Goal: Task Accomplishment & Management: Use online tool/utility

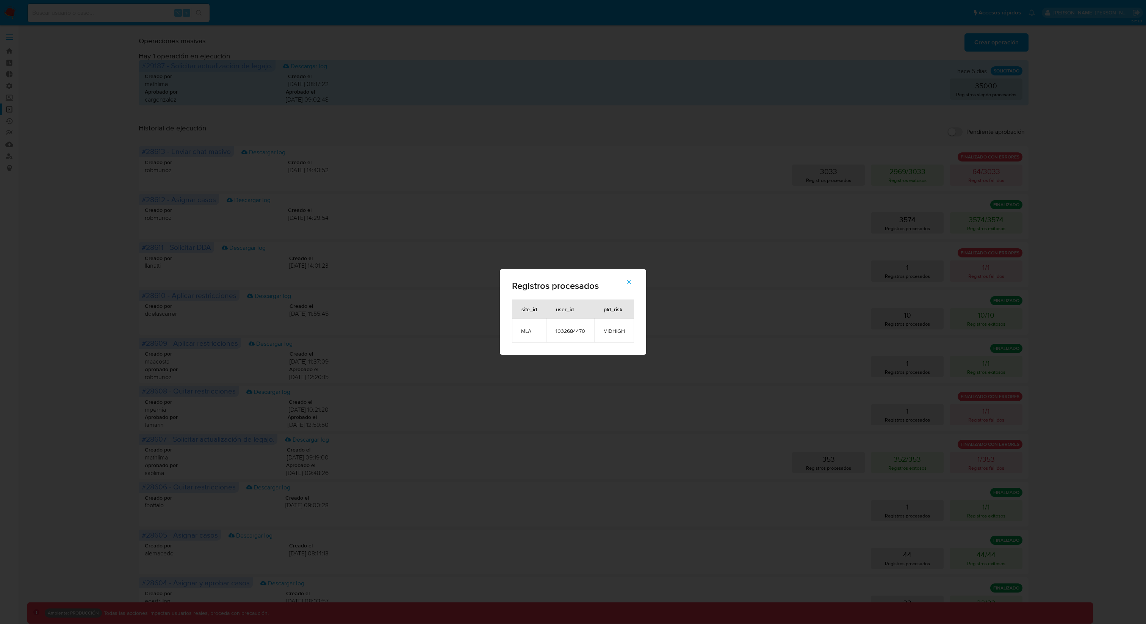
click at [631, 285] on span "button" at bounding box center [629, 282] width 7 height 17
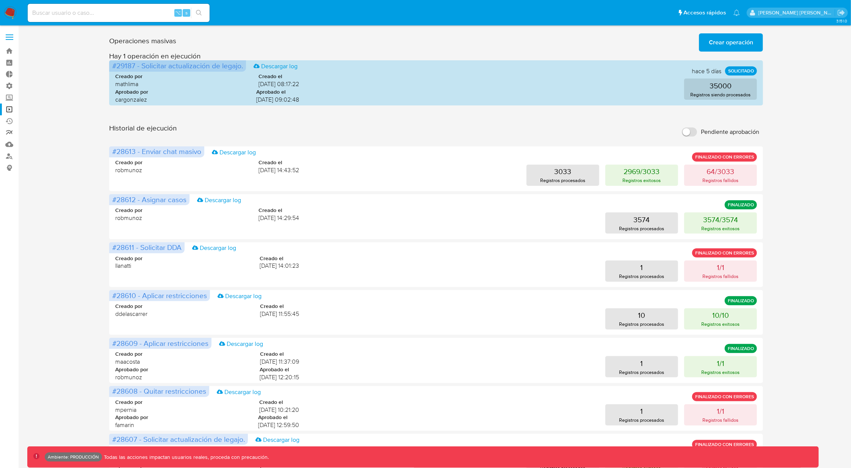
click at [13, 135] on link "Reportes" at bounding box center [45, 133] width 90 height 12
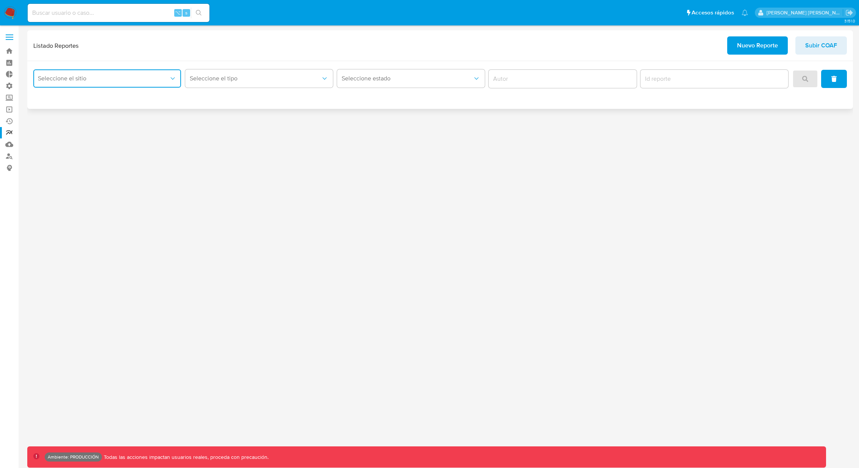
click at [100, 77] on span "Seleccione el sitio" at bounding box center [103, 79] width 131 height 8
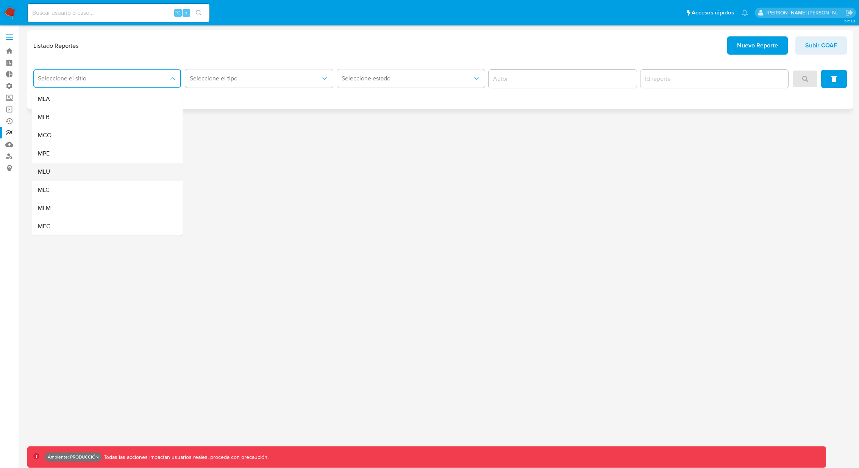
click at [79, 177] on div "MLU" at bounding box center [105, 172] width 135 height 18
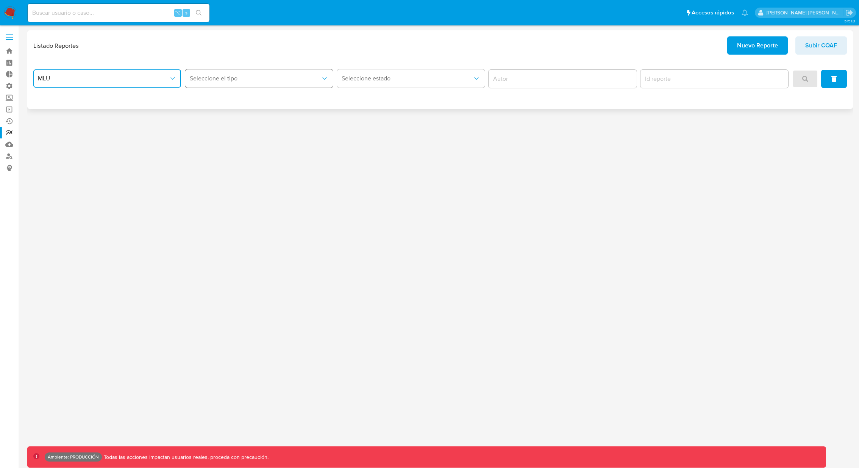
click at [271, 79] on span "Seleccione el tipo" at bounding box center [255, 79] width 131 height 8
drag, startPoint x: 262, startPoint y: 119, endPoint x: 259, endPoint y: 98, distance: 20.7
click at [259, 98] on ul "Circunstanciado LEGAJO UNICO" at bounding box center [258, 108] width 151 height 36
click at [259, 98] on div "Circunstanciado" at bounding box center [256, 99] width 135 height 18
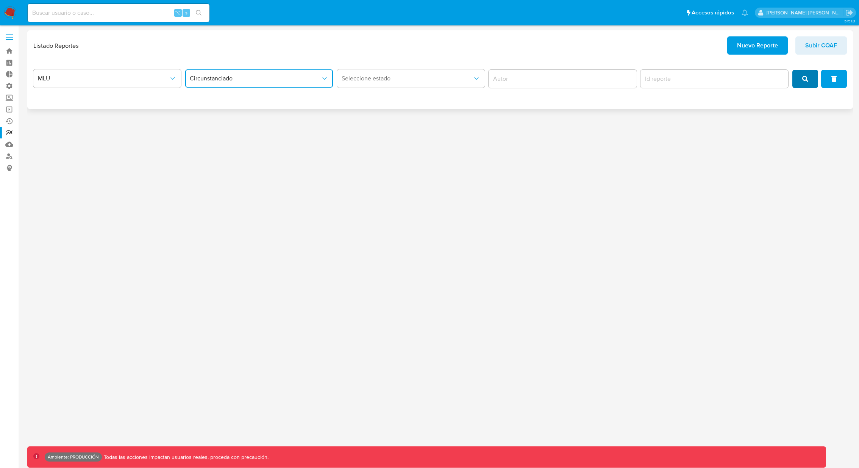
click at [798, 84] on button "search" at bounding box center [806, 79] width 26 height 18
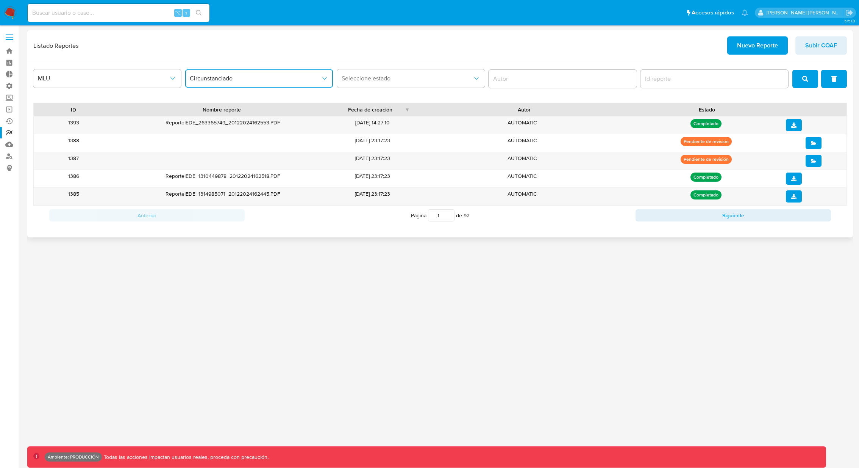
drag, startPoint x: 440, startPoint y: 215, endPoint x: 435, endPoint y: 215, distance: 4.2
click at [435, 215] on input "1" at bounding box center [441, 215] width 27 height 12
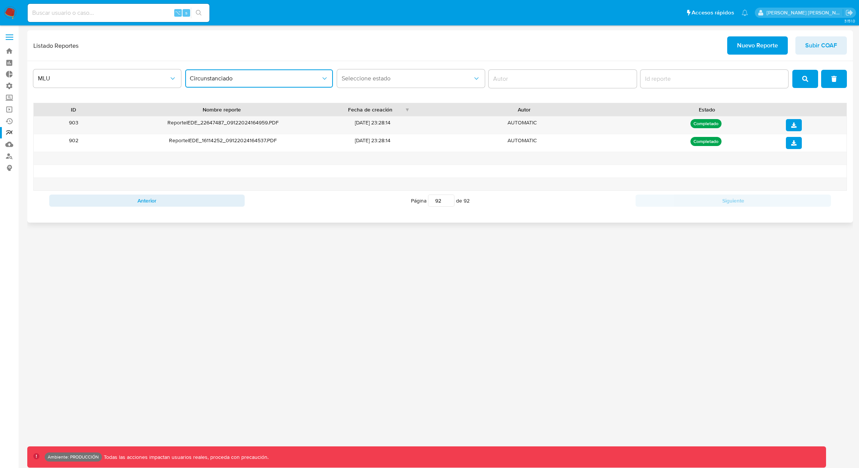
type input "9"
type input "92"
drag, startPoint x: 435, startPoint y: 215, endPoint x: 602, endPoint y: 468, distance: 302.8
